Goal: Information Seeking & Learning: Learn about a topic

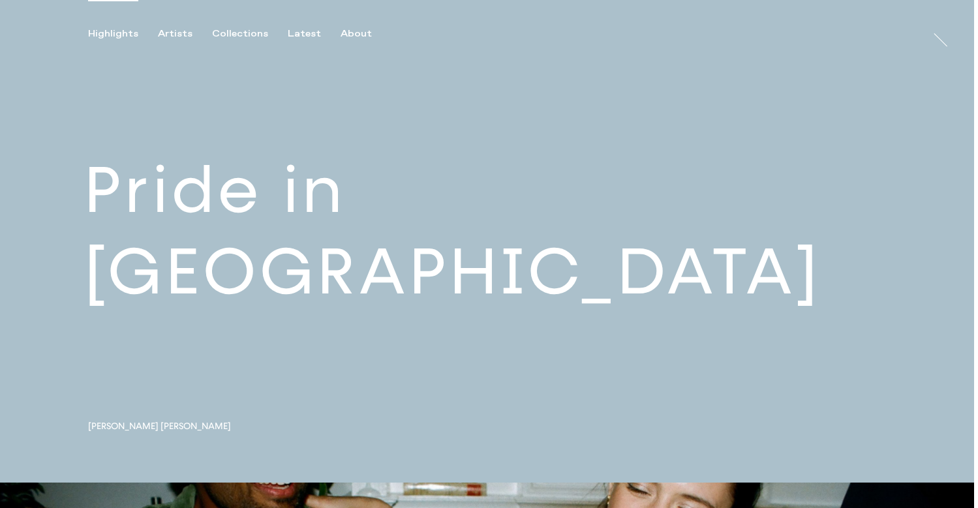
click at [286, 242] on link at bounding box center [487, 241] width 974 height 483
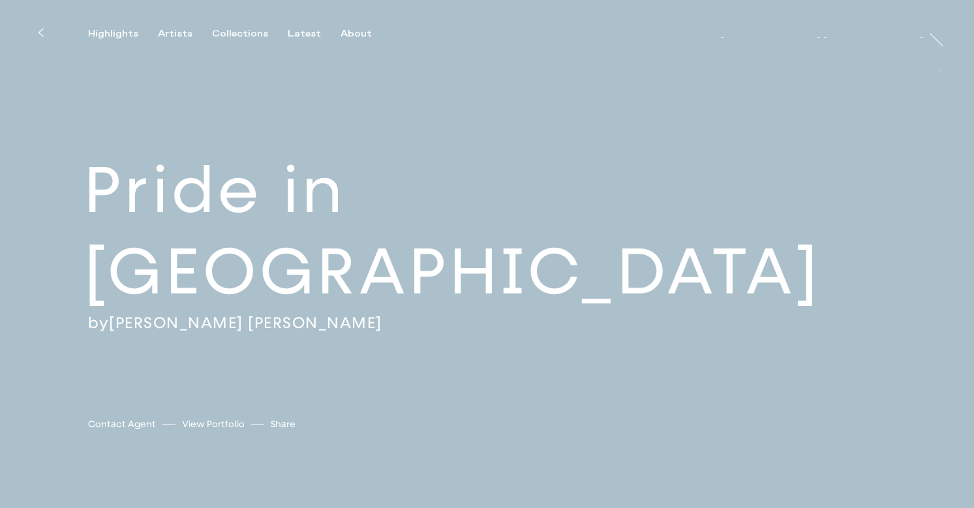
click at [322, 268] on h2 "Pride in [GEOGRAPHIC_DATA]" at bounding box center [529, 231] width 890 height 163
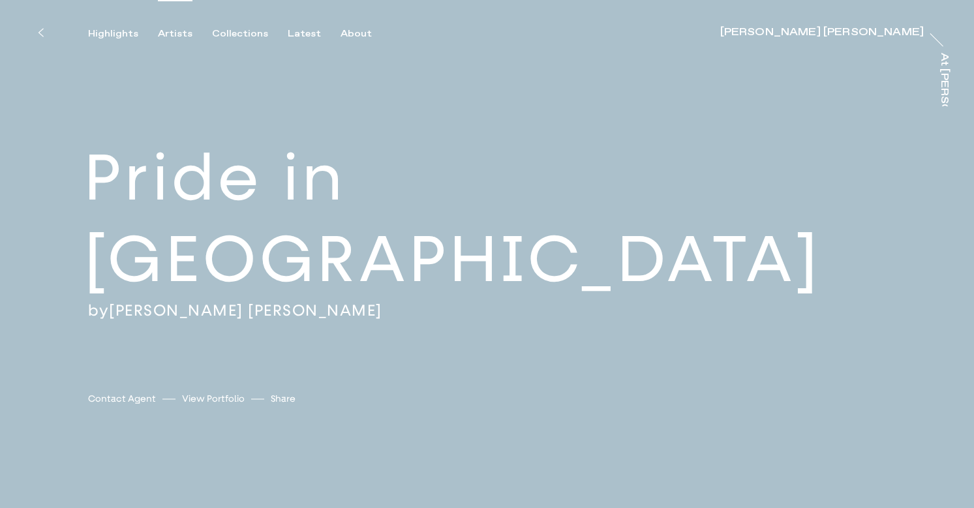
click at [176, 30] on div "Artists" at bounding box center [175, 34] width 35 height 12
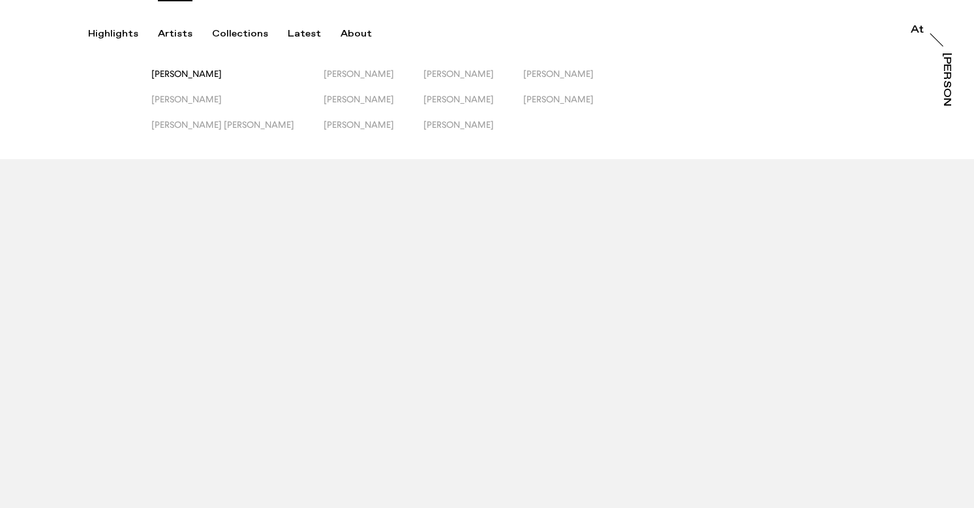
click at [206, 74] on span "[PERSON_NAME]" at bounding box center [186, 74] width 70 height 10
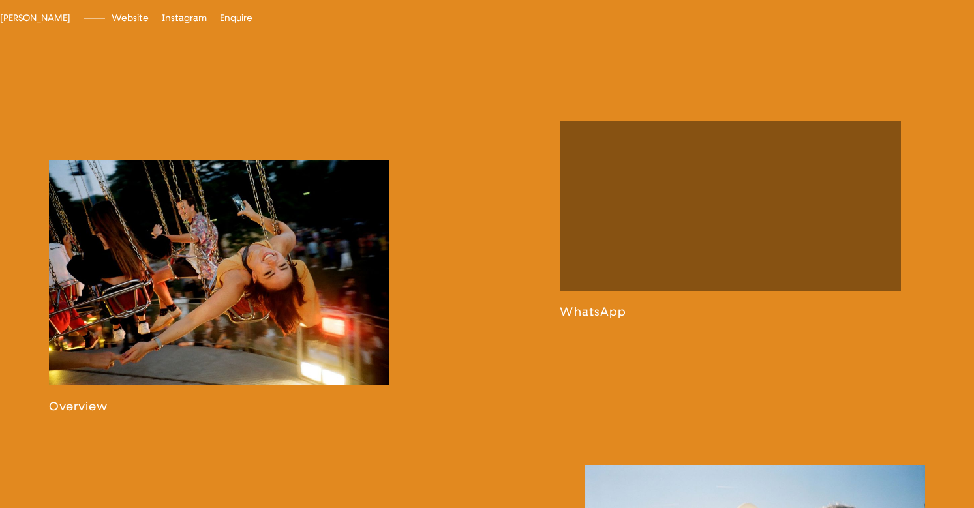
scroll to position [726, 0]
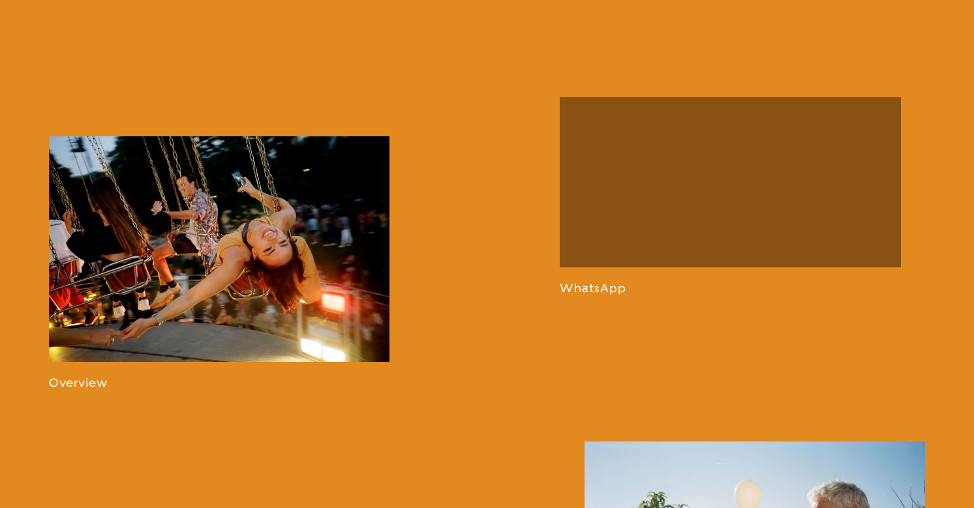
click at [286, 287] on link at bounding box center [219, 263] width 341 height 255
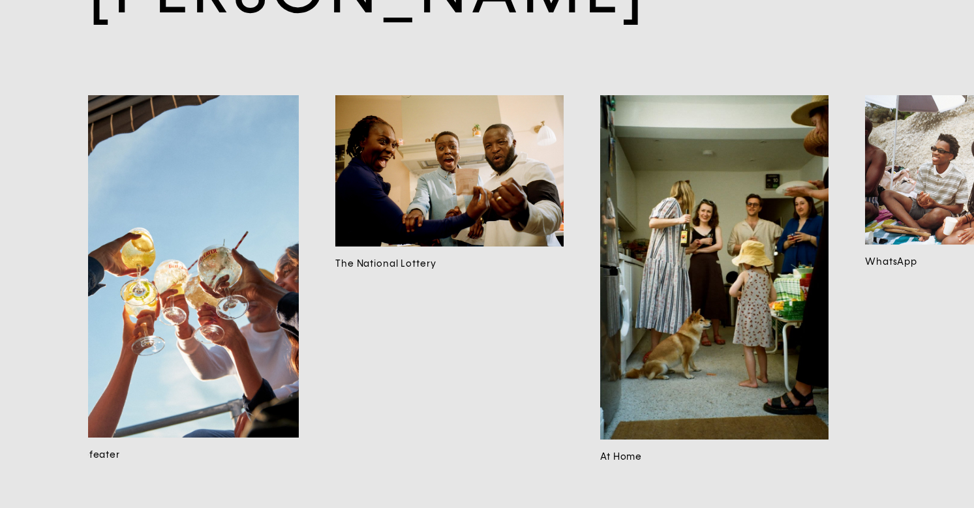
scroll to position [0, 2778]
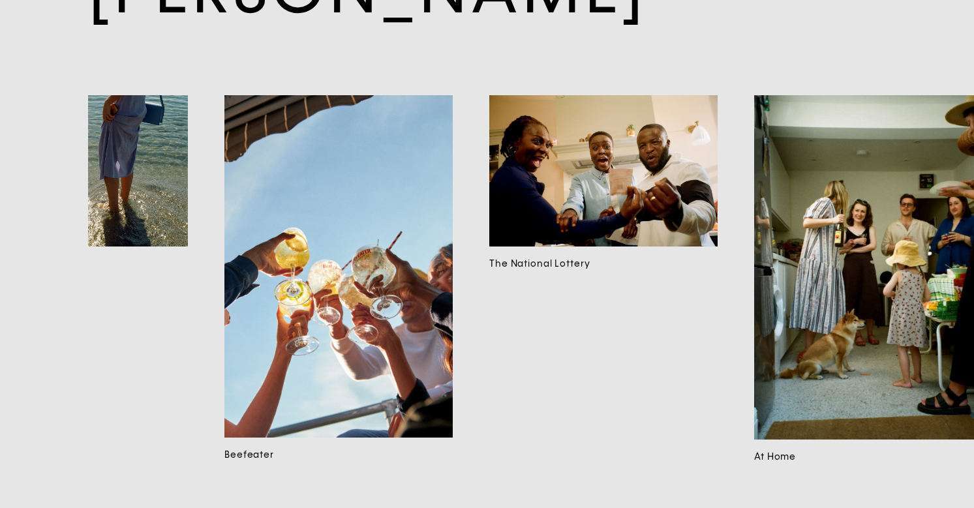
click at [418, 337] on img at bounding box center [339, 266] width 228 height 343
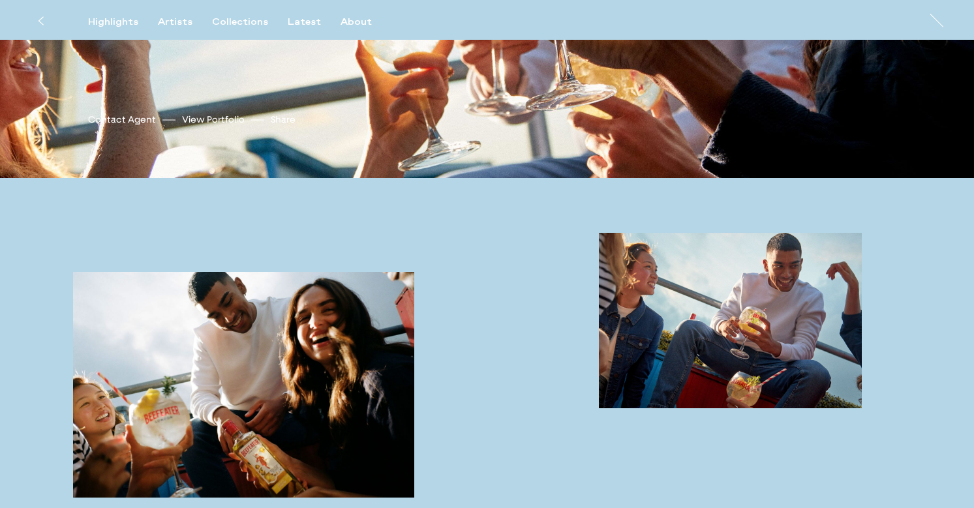
scroll to position [1, 0]
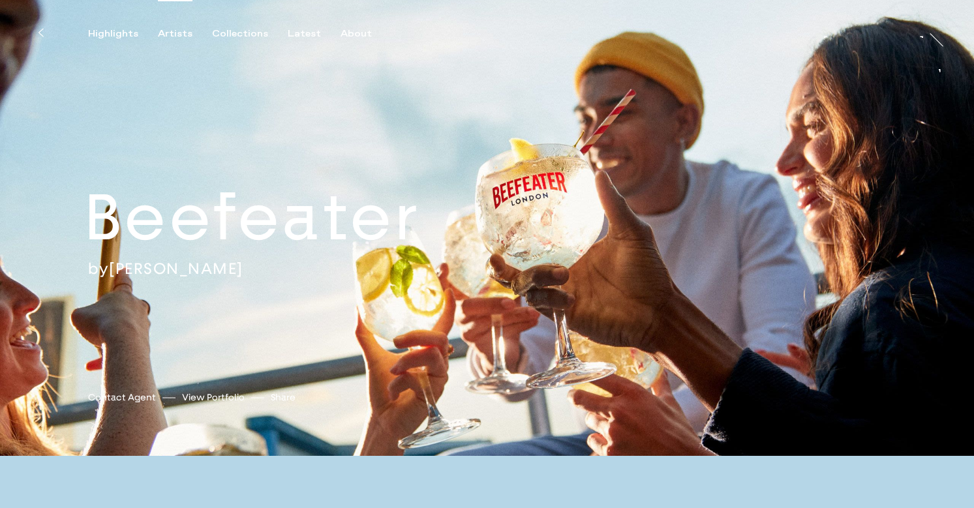
click at [181, 29] on div "Artists" at bounding box center [175, 34] width 35 height 12
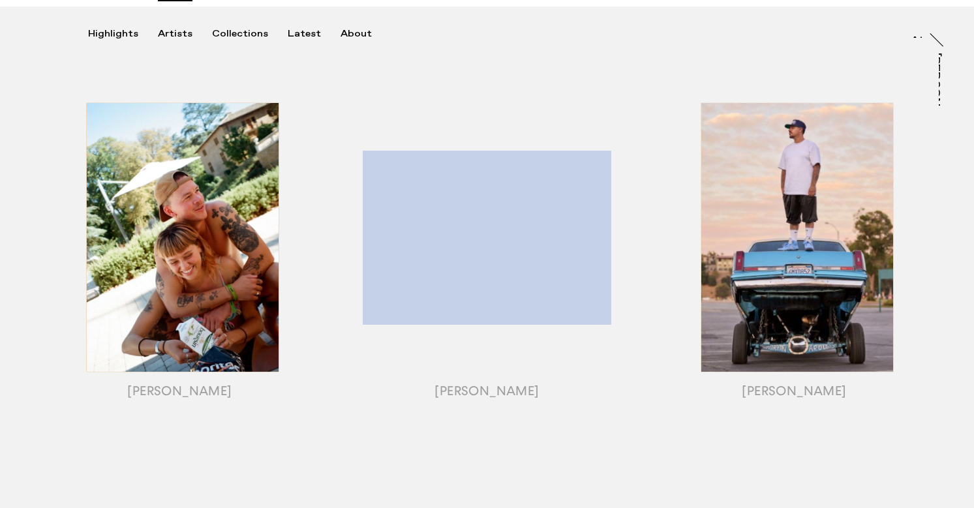
scroll to position [305, 0]
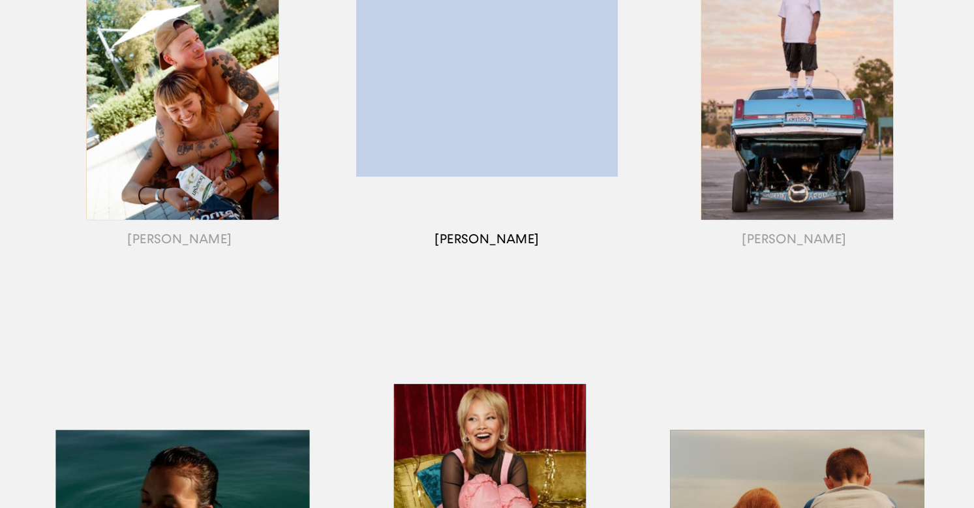
click at [502, 136] on div "button" at bounding box center [487, 101] width 307 height 407
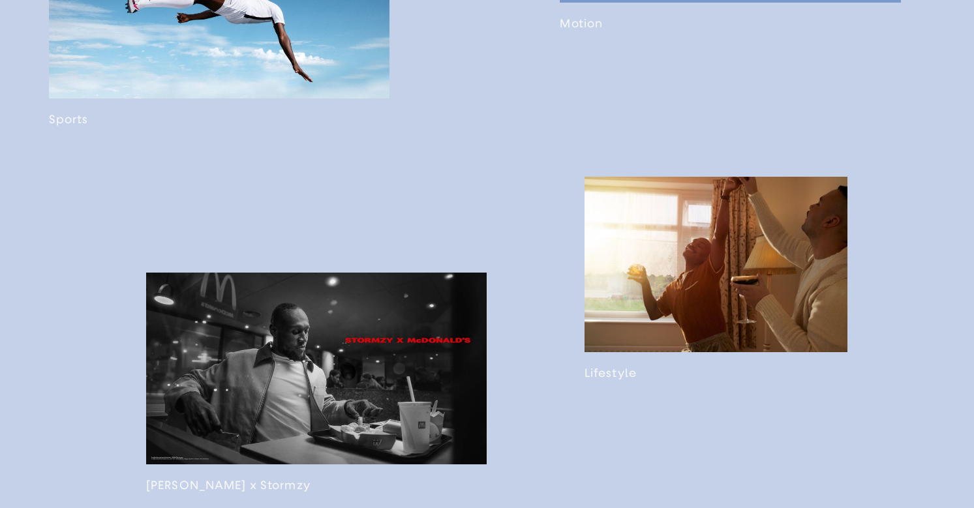
scroll to position [1073, 0]
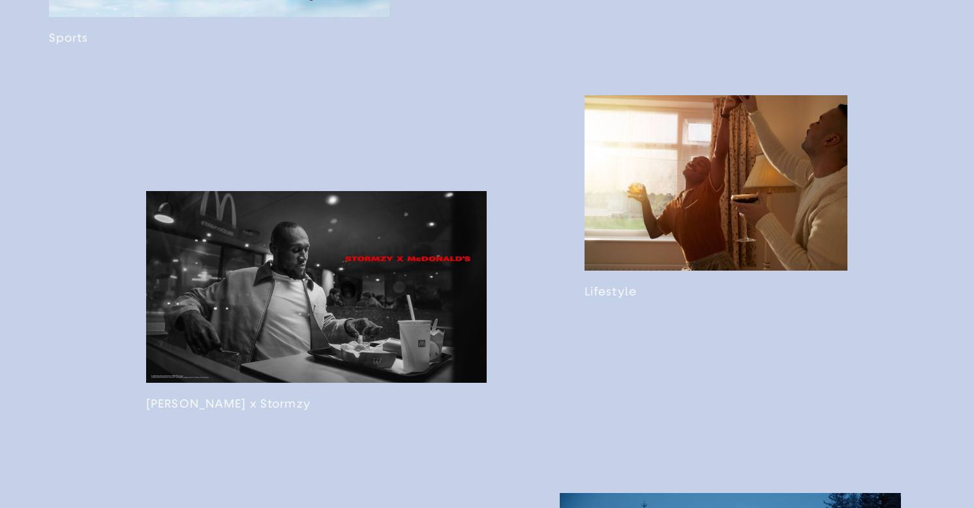
click at [726, 245] on link at bounding box center [716, 197] width 263 height 204
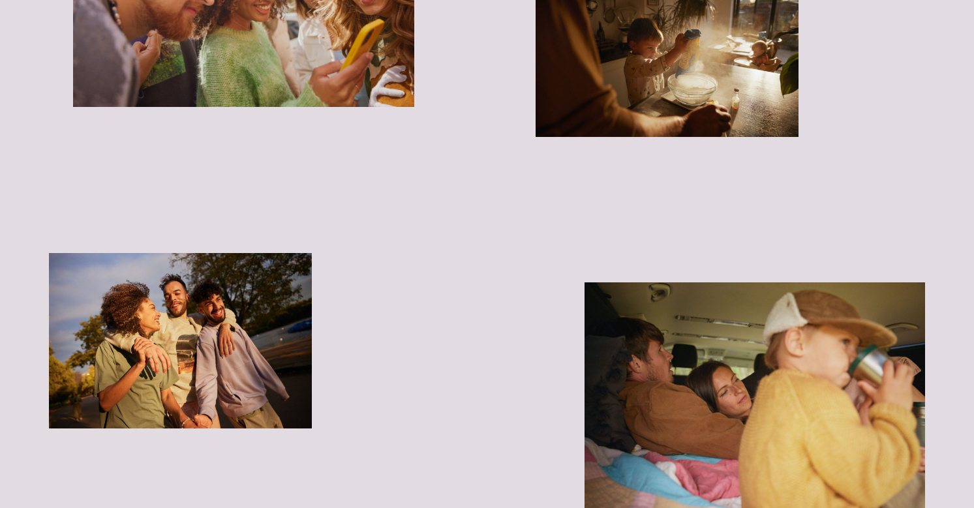
scroll to position [3002, 0]
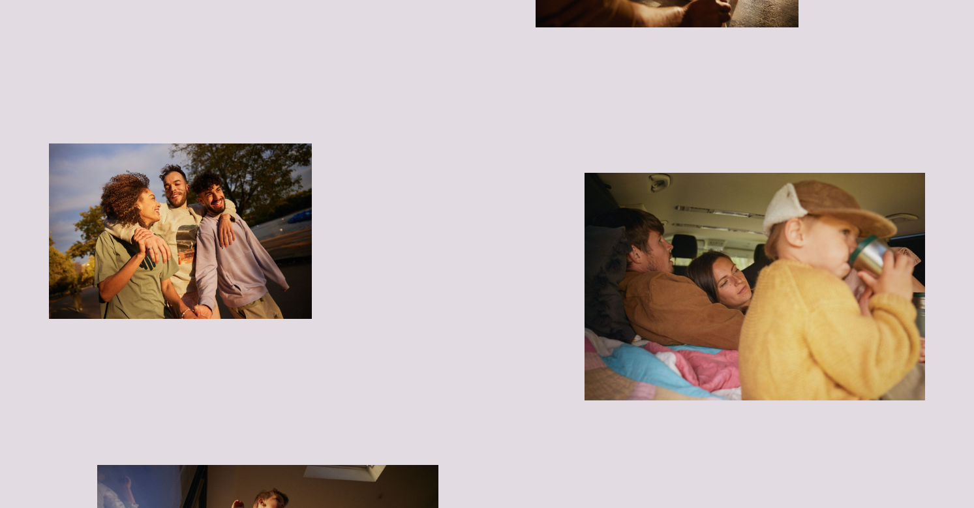
click at [224, 252] on img "button" at bounding box center [180, 232] width 263 height 176
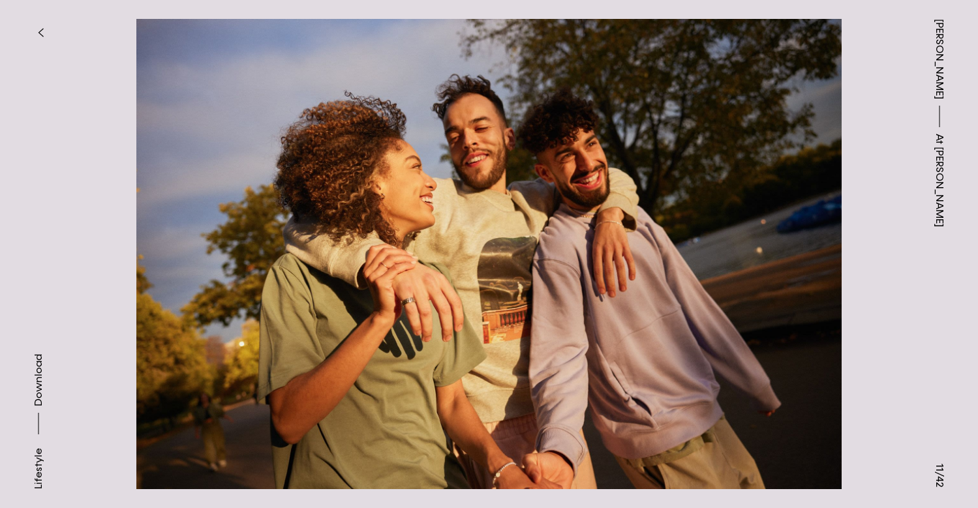
click at [35, 26] on button "button" at bounding box center [40, 32] width 29 height 29
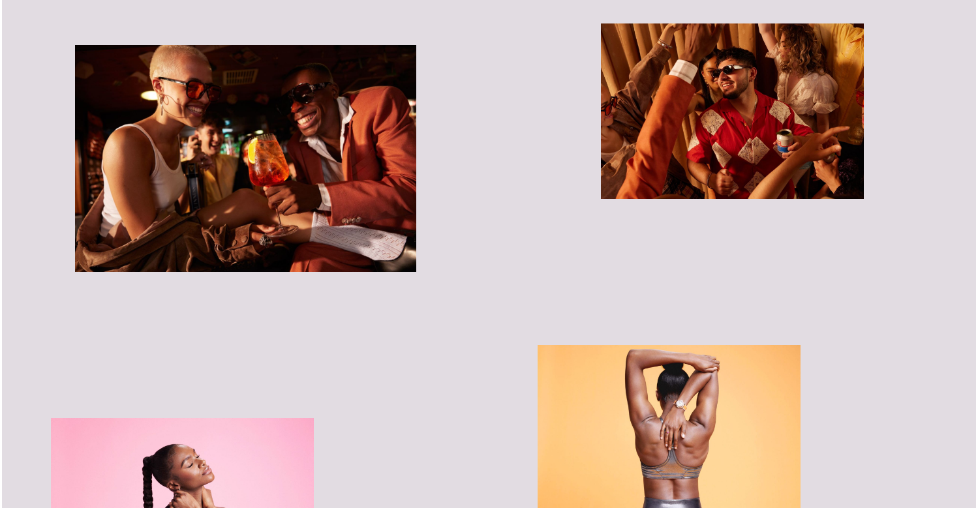
scroll to position [7160, 0]
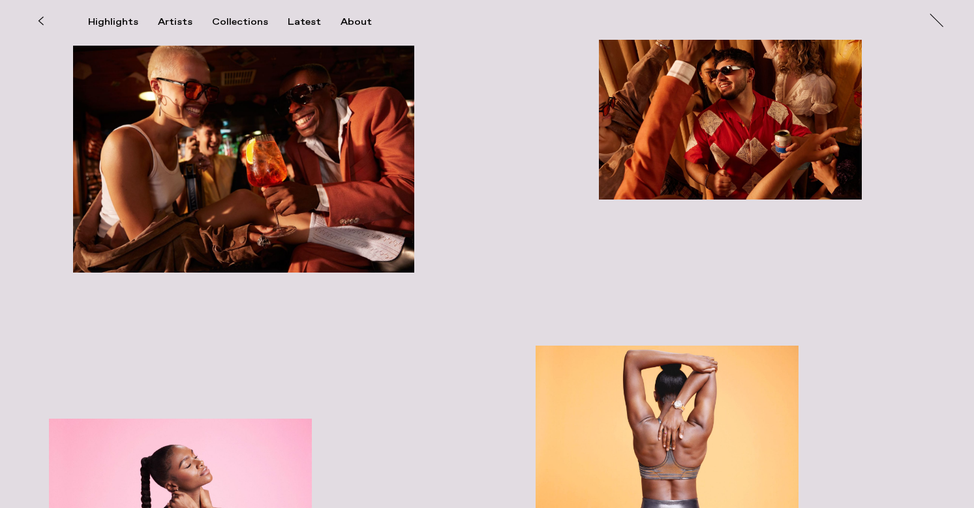
click at [288, 160] on img "button" at bounding box center [243, 159] width 341 height 227
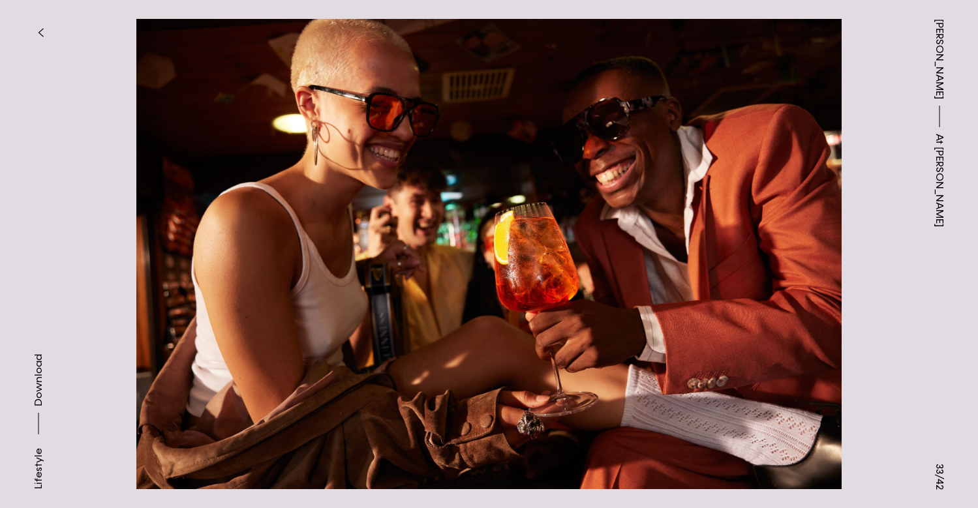
click at [43, 28] on icon "button" at bounding box center [41, 32] width 6 height 10
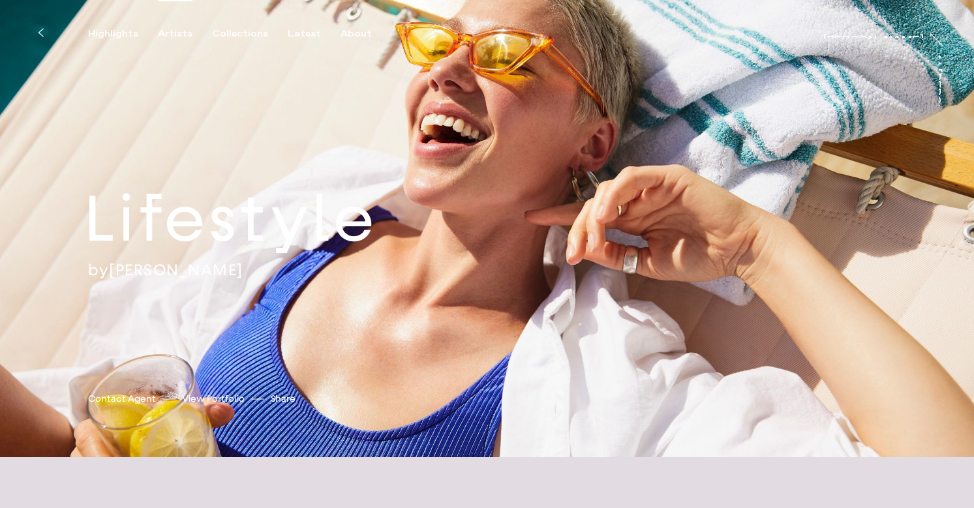
click at [172, 33] on div "Artists" at bounding box center [175, 34] width 35 height 12
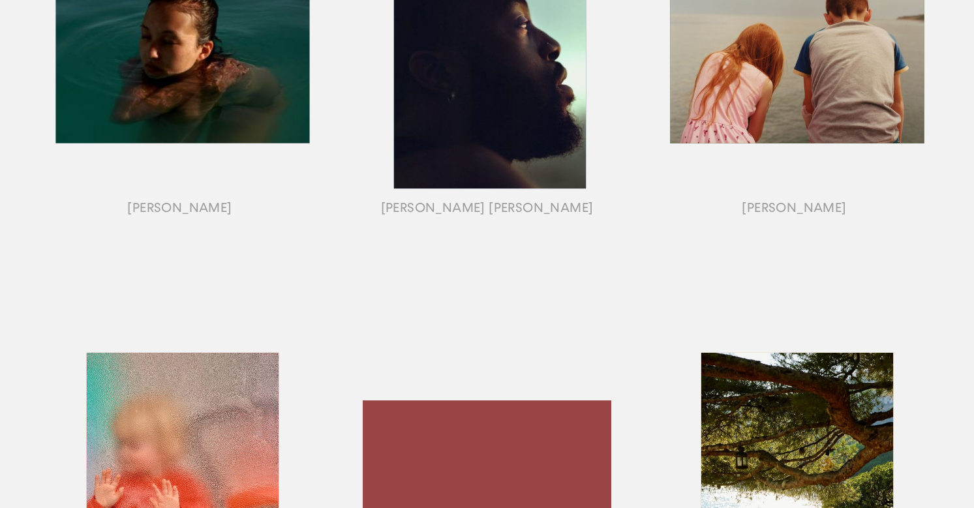
scroll to position [1053, 0]
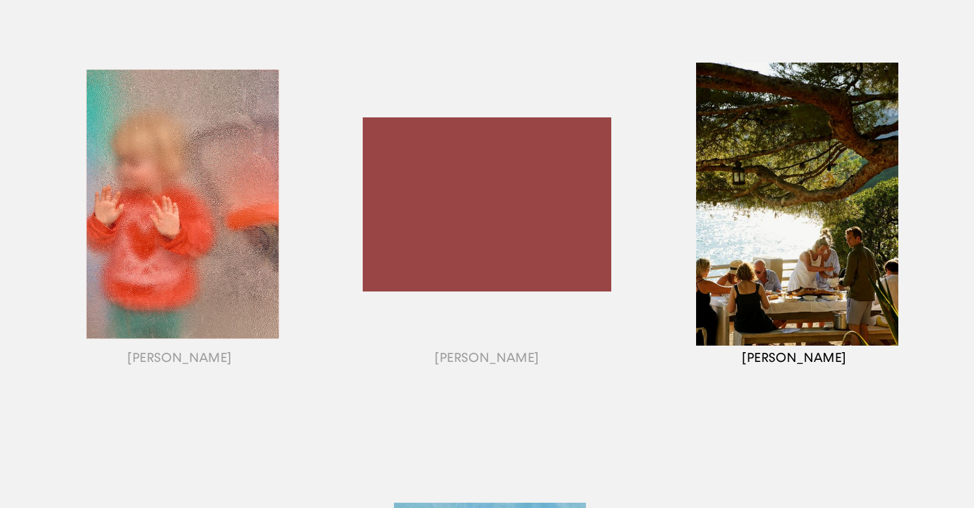
click at [736, 312] on div "button" at bounding box center [794, 220] width 307 height 407
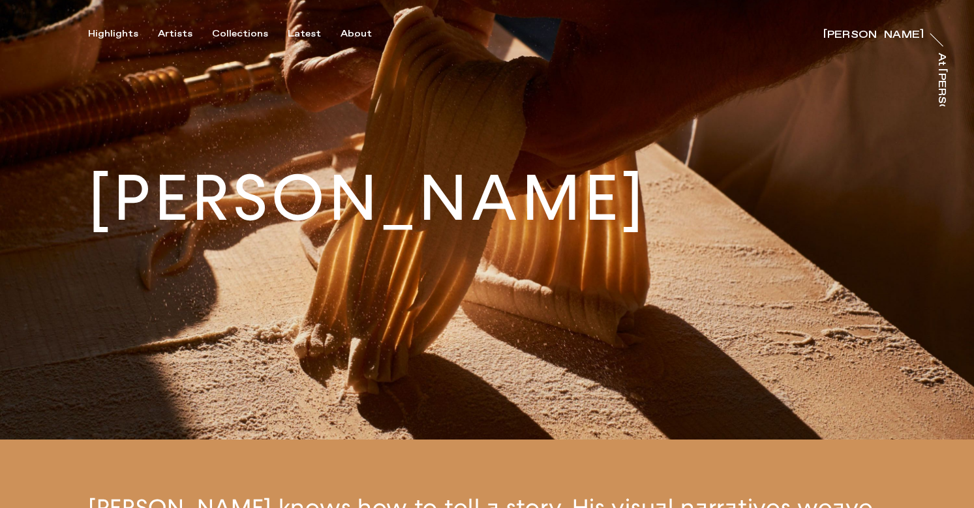
scroll to position [44, 0]
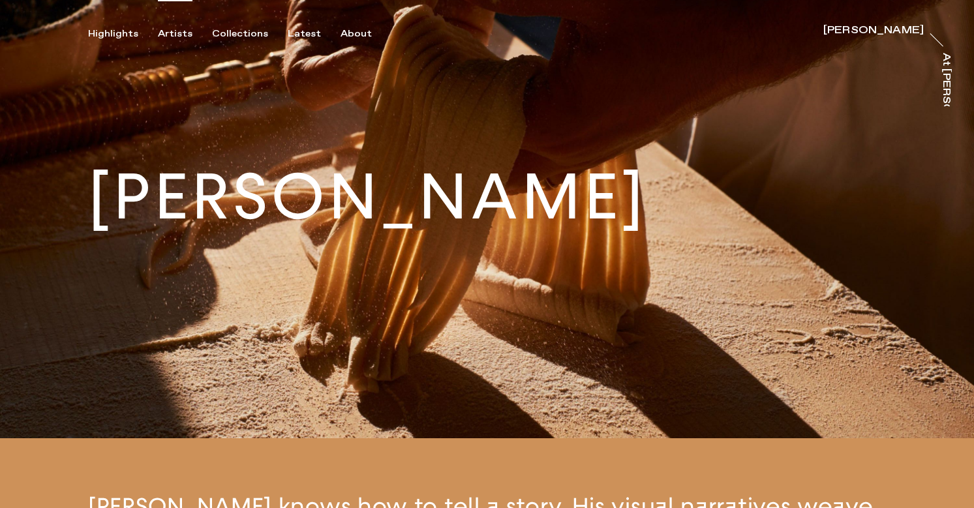
click at [170, 30] on div "Artists" at bounding box center [175, 34] width 35 height 12
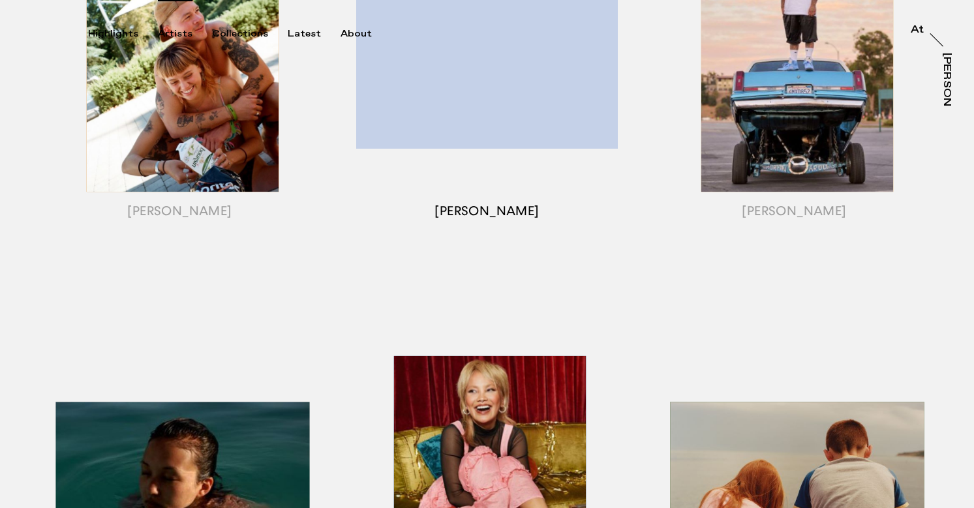
scroll to position [356, 0]
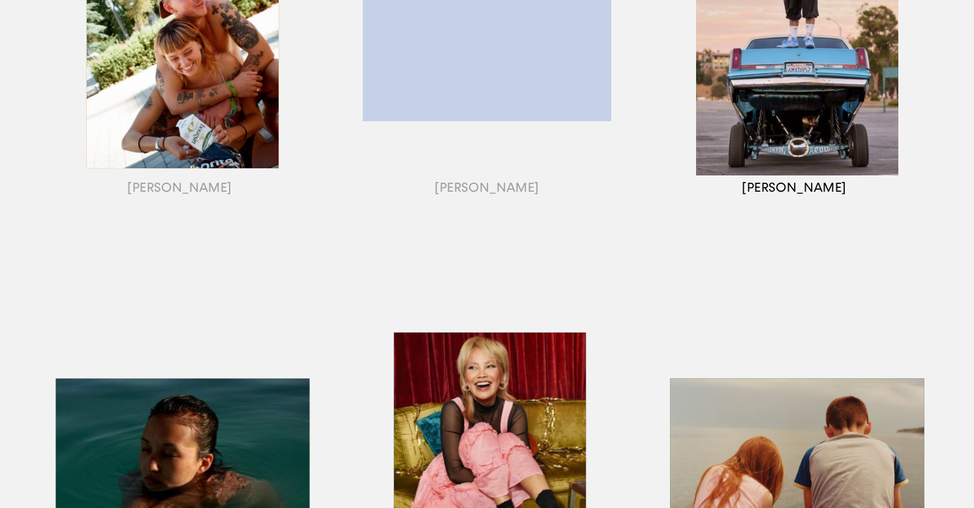
click at [846, 187] on div "button" at bounding box center [794, 50] width 307 height 407
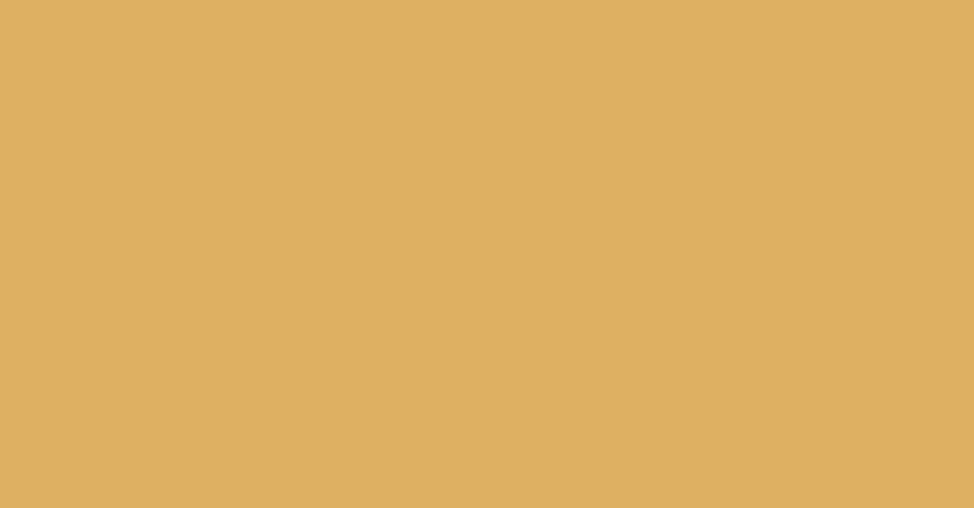
scroll to position [865, 0]
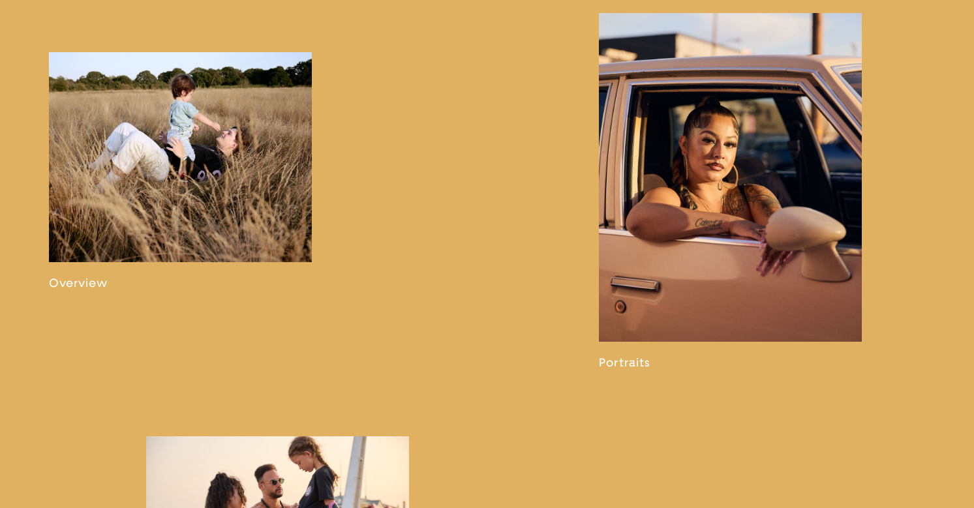
scroll to position [862, 0]
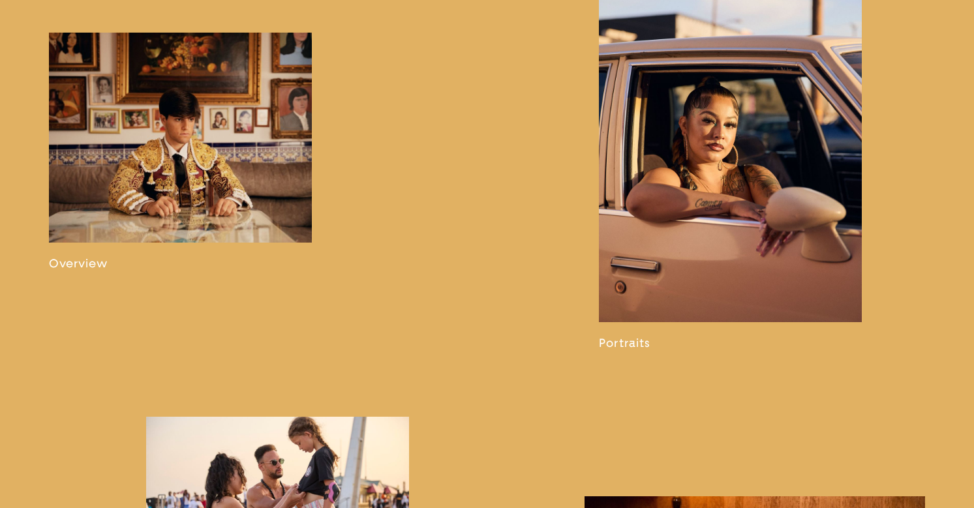
click at [178, 186] on link at bounding box center [180, 152] width 263 height 238
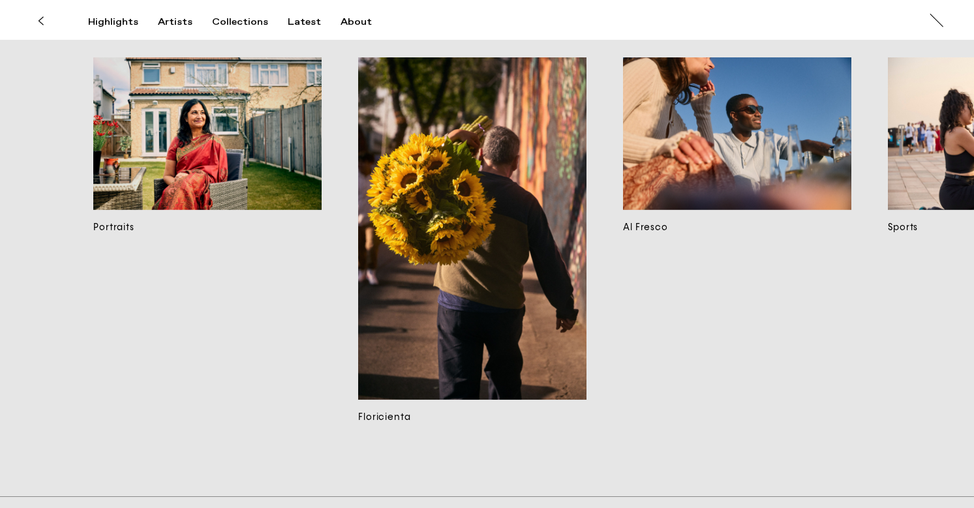
scroll to position [0, 1329]
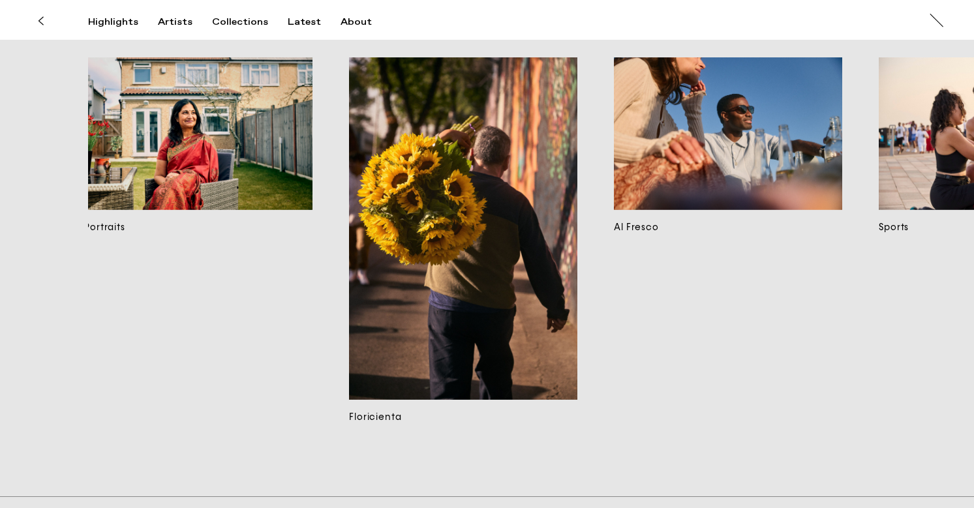
click at [634, 162] on img at bounding box center [728, 133] width 228 height 152
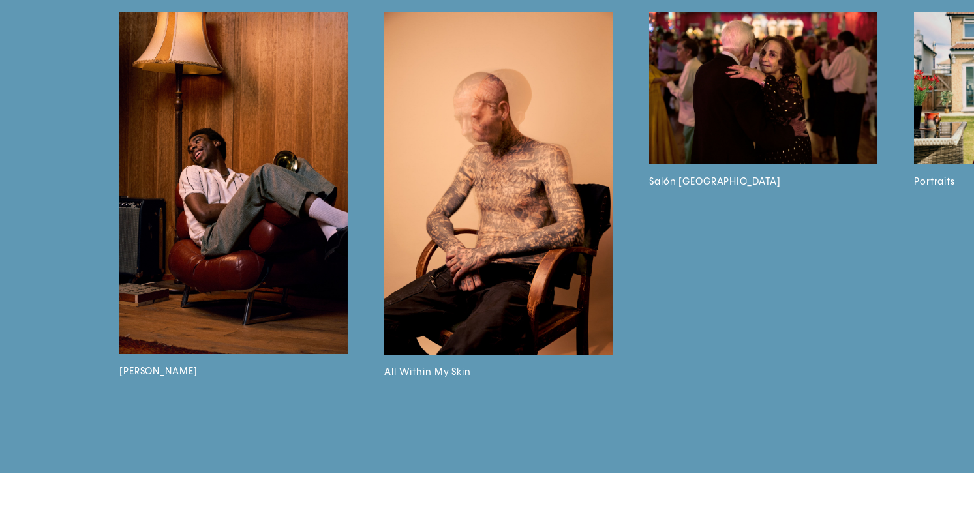
scroll to position [2318, 0]
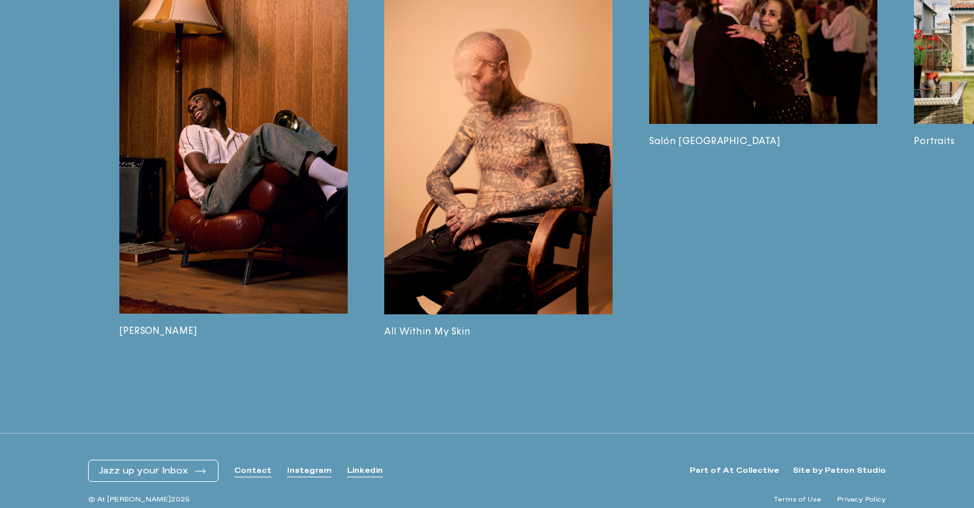
click at [238, 275] on img at bounding box center [233, 143] width 228 height 343
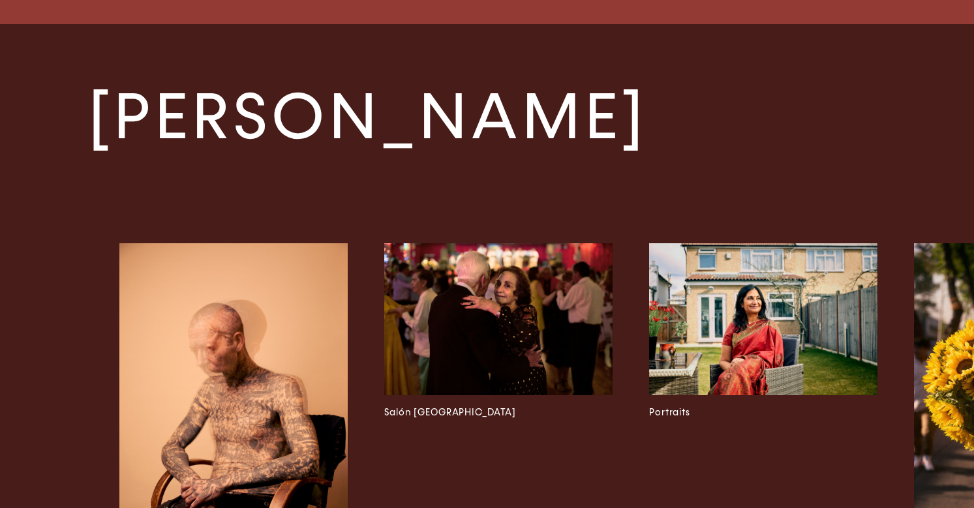
scroll to position [4260, 0]
